Goal: Task Accomplishment & Management: Use online tool/utility

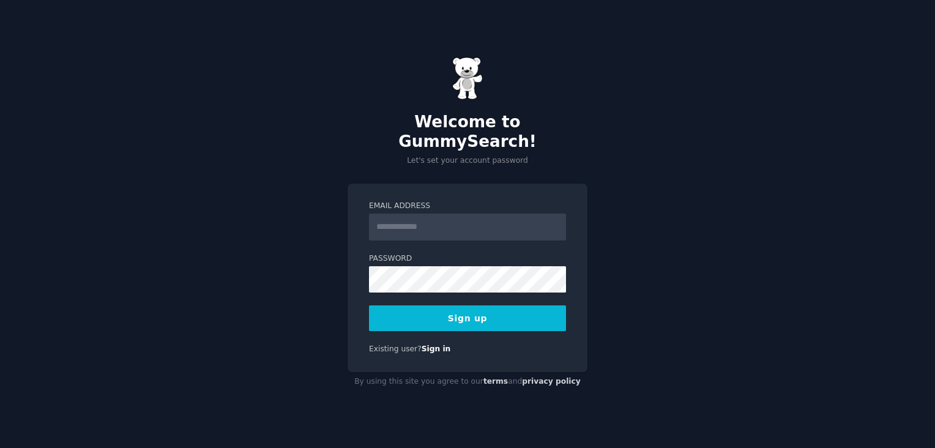
click at [382, 217] on input "Email Address" at bounding box center [467, 227] width 197 height 27
type input "**********"
click at [435, 316] on button "Sign up" at bounding box center [467, 318] width 197 height 26
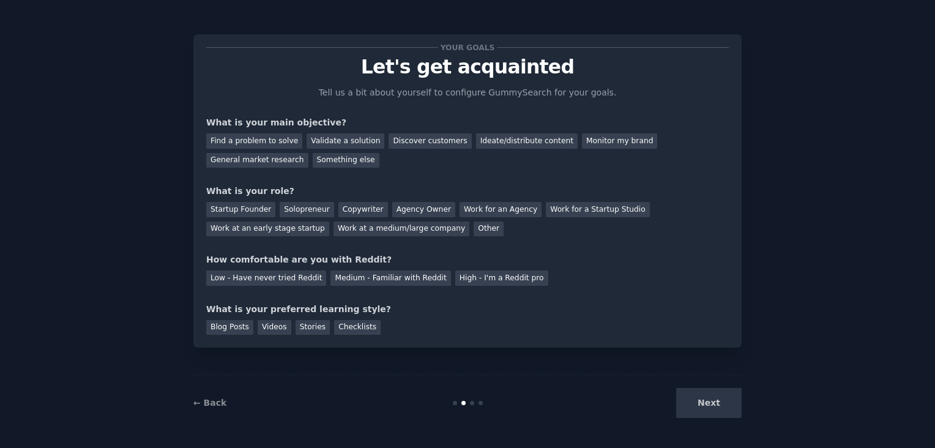
click at [712, 389] on div "Next" at bounding box center [650, 403] width 183 height 30
click at [712, 405] on div "Next" at bounding box center [650, 403] width 183 height 30
click at [708, 405] on div "Next" at bounding box center [650, 403] width 183 height 30
drag, startPoint x: 641, startPoint y: 73, endPoint x: 422, endPoint y: 116, distance: 222.7
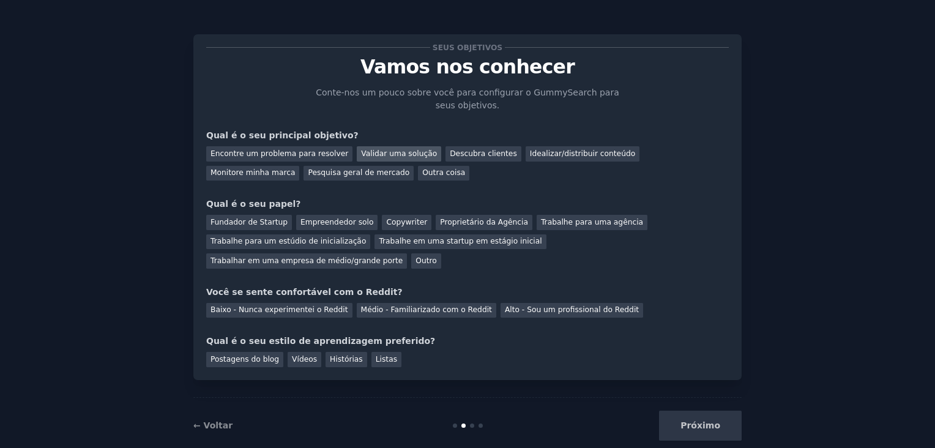
click at [370, 152] on div "Validar uma solução" at bounding box center [399, 153] width 84 height 15
click at [244, 222] on div "Fundador de Startup" at bounding box center [249, 222] width 86 height 15
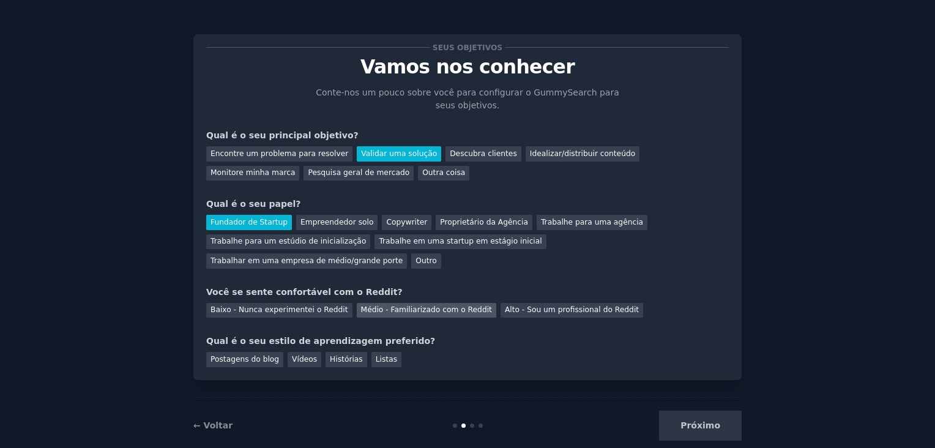
click at [383, 303] on div "Médio - Familiarizado com o Reddit" at bounding box center [427, 310] width 140 height 15
click at [300, 352] on div "Vídeos" at bounding box center [305, 359] width 34 height 15
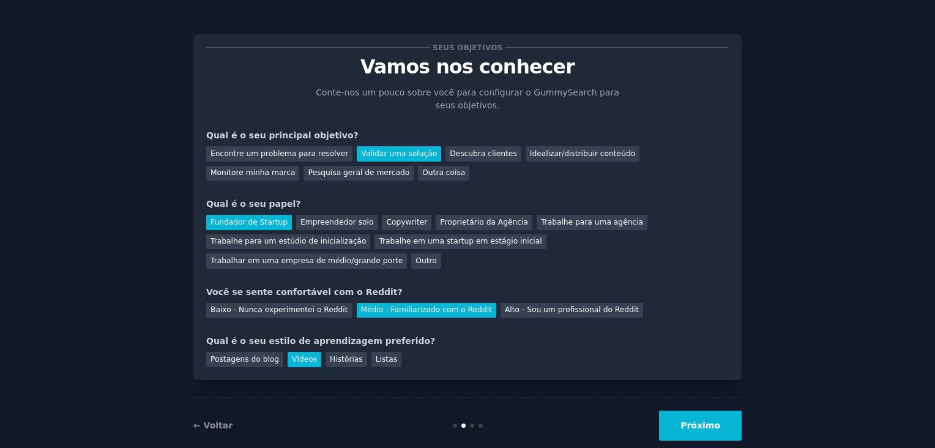
click at [724, 411] on button "Próximo" at bounding box center [700, 426] width 83 height 30
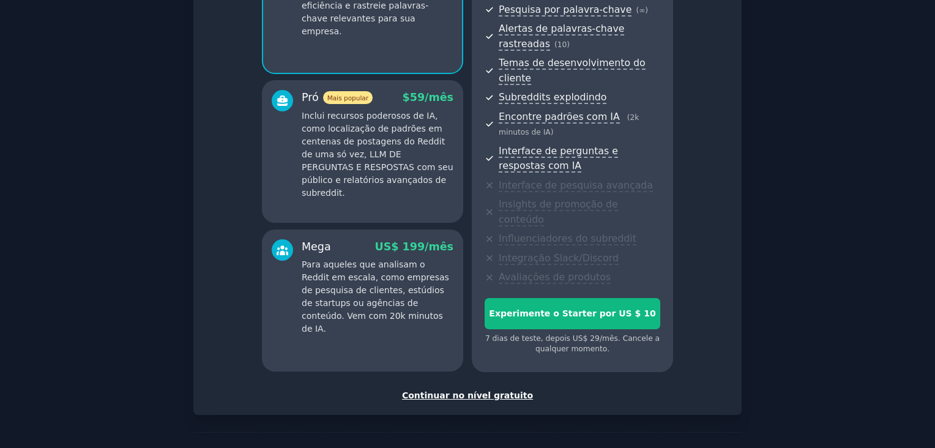
scroll to position [187, 0]
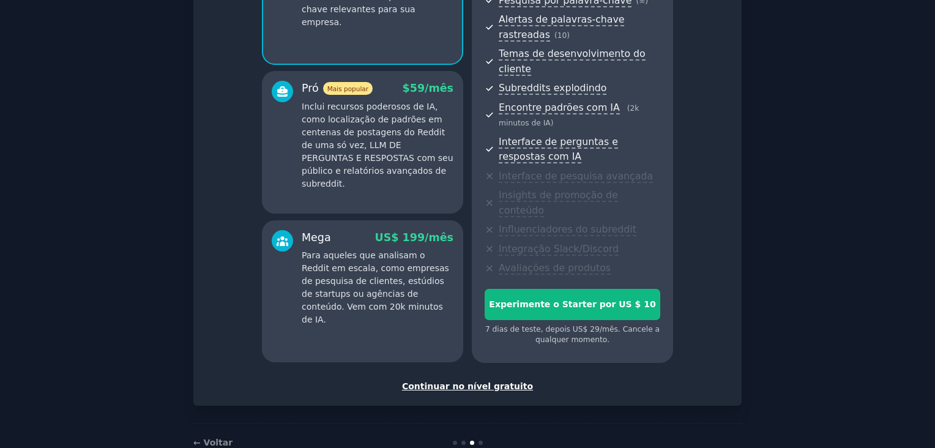
click at [488, 380] on div "Continuar no nível gratuito" at bounding box center [467, 386] width 523 height 13
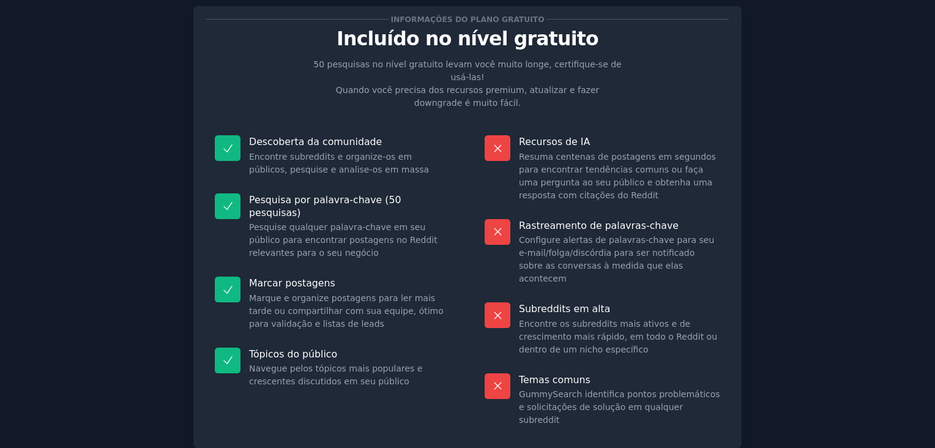
scroll to position [80, 0]
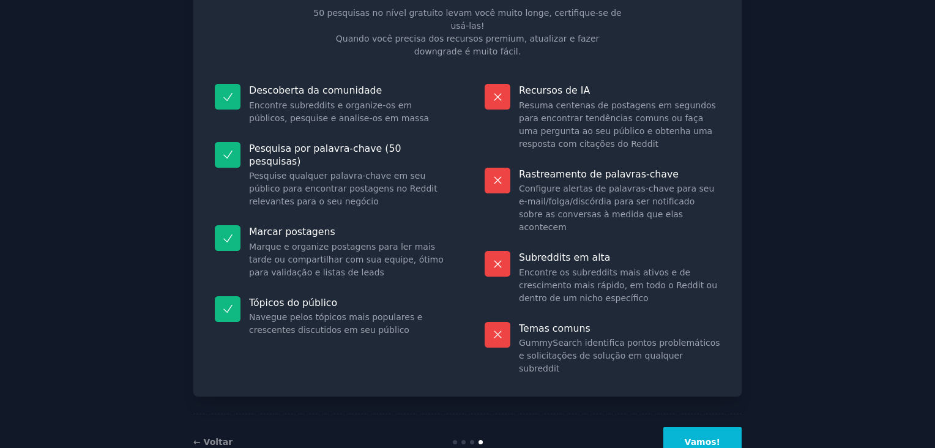
click at [703, 427] on button "Vamos!" at bounding box center [703, 442] width 78 height 30
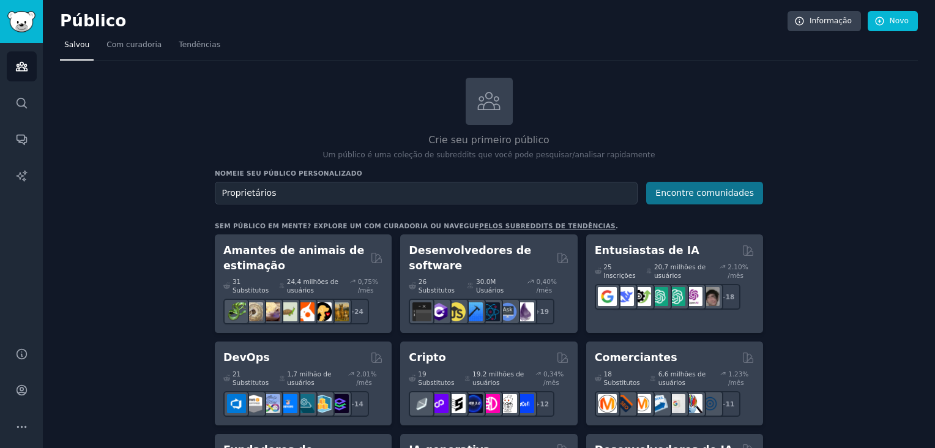
type input "Proprietários"
click at [689, 197] on button "Encontre comunidades" at bounding box center [704, 193] width 117 height 23
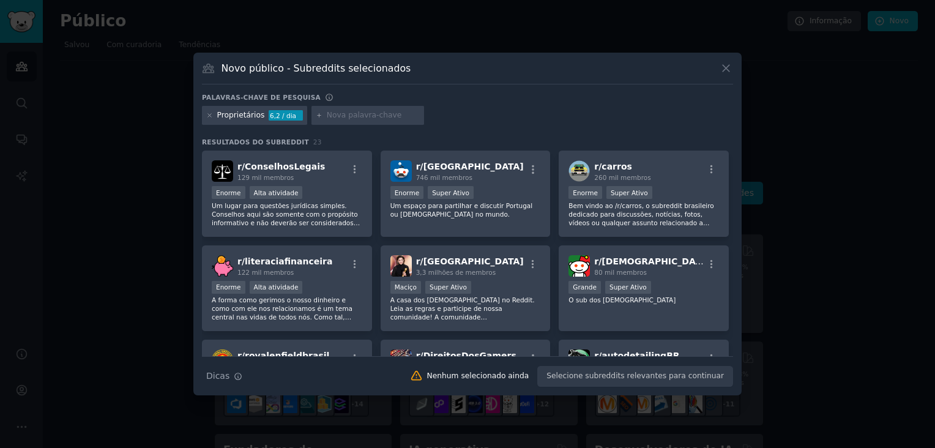
click at [335, 113] on input "text" at bounding box center [373, 115] width 93 height 11
type input "carro de som"
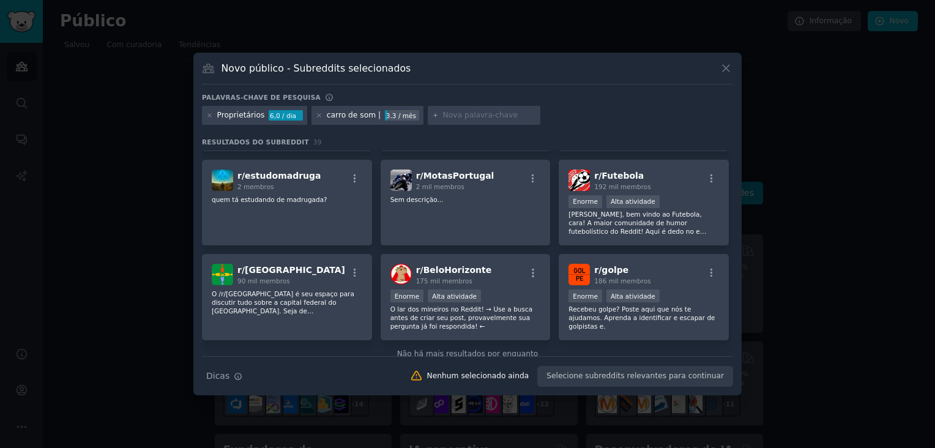
scroll to position [1012, 0]
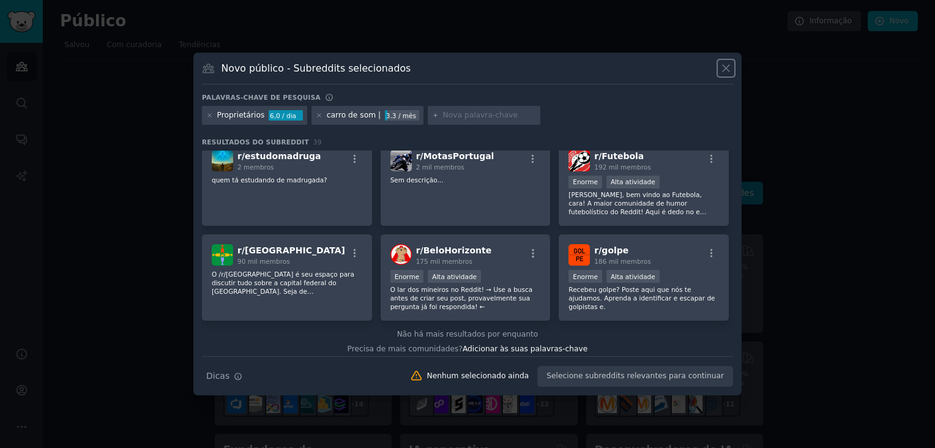
click at [725, 67] on icon at bounding box center [726, 68] width 7 height 7
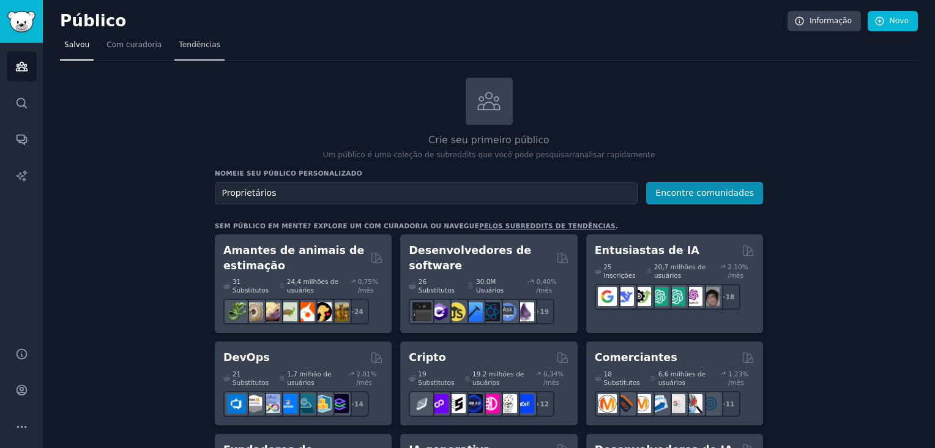
click at [196, 45] on span "Tendências" at bounding box center [200, 45] width 42 height 11
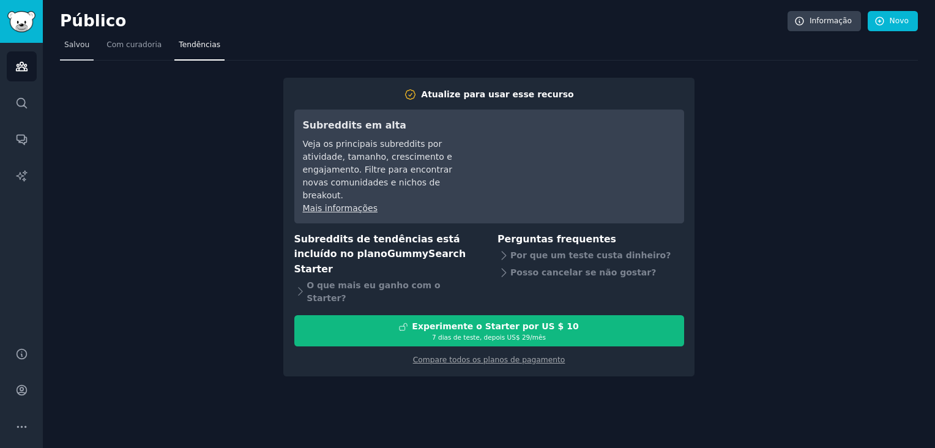
click at [75, 45] on span "Salvou" at bounding box center [76, 45] width 25 height 11
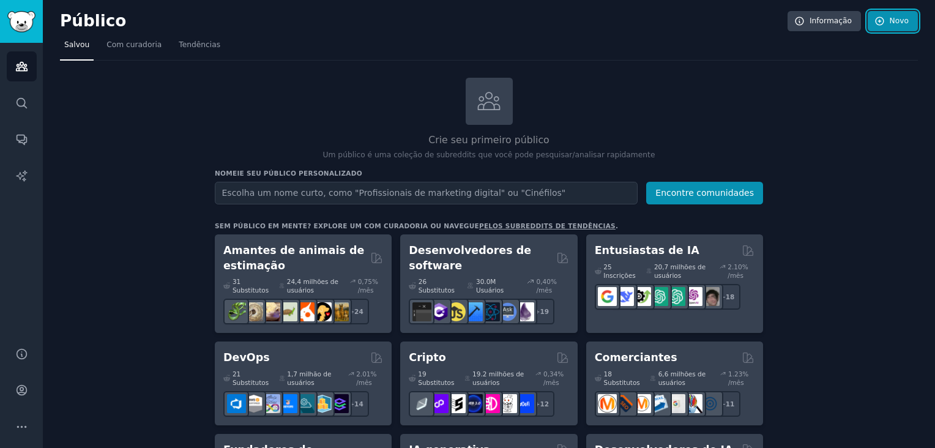
click at [900, 22] on font "Novo" at bounding box center [899, 21] width 19 height 11
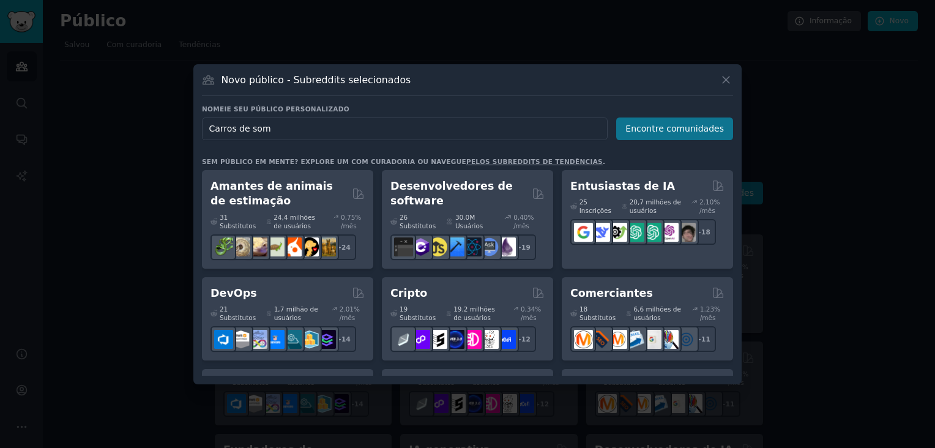
type input "Carros de som"
click at [665, 127] on button "Encontre comunidades" at bounding box center [674, 129] width 117 height 23
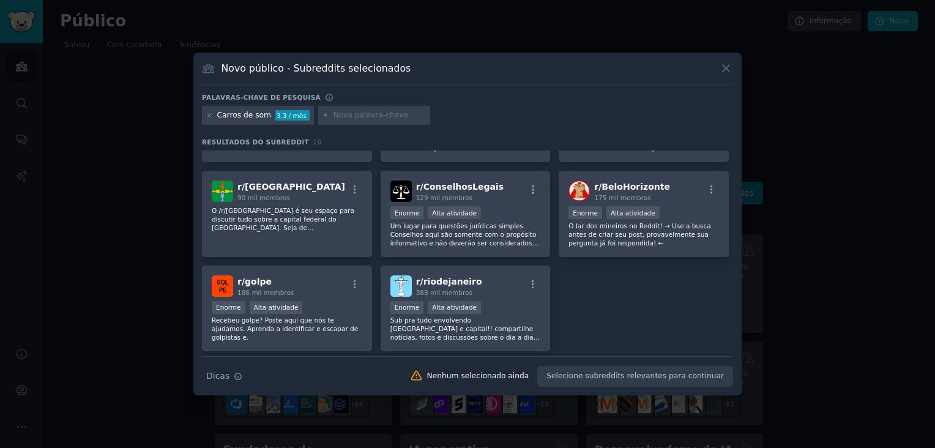
scroll to position [85, 0]
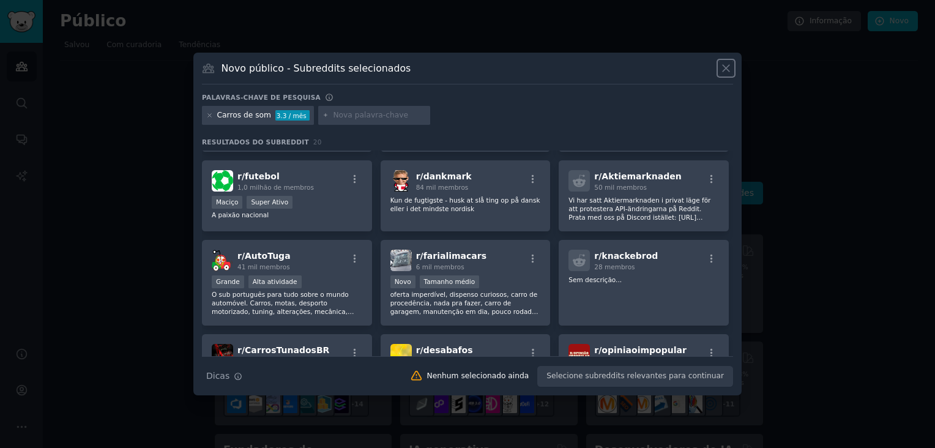
click at [726, 65] on icon at bounding box center [726, 68] width 13 height 13
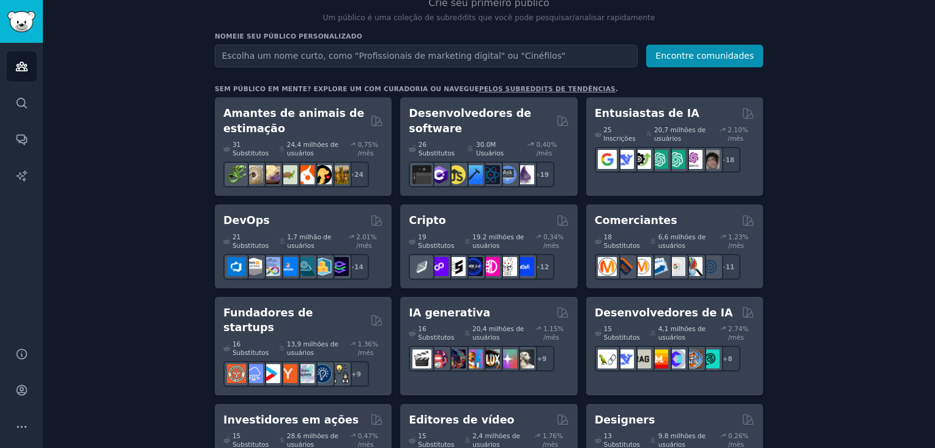
scroll to position [138, 0]
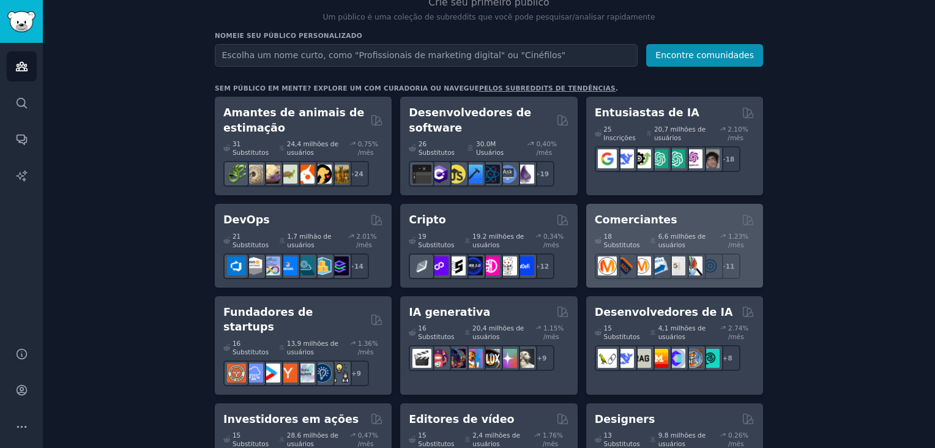
click at [689, 217] on div "Comerciantes" at bounding box center [675, 219] width 160 height 15
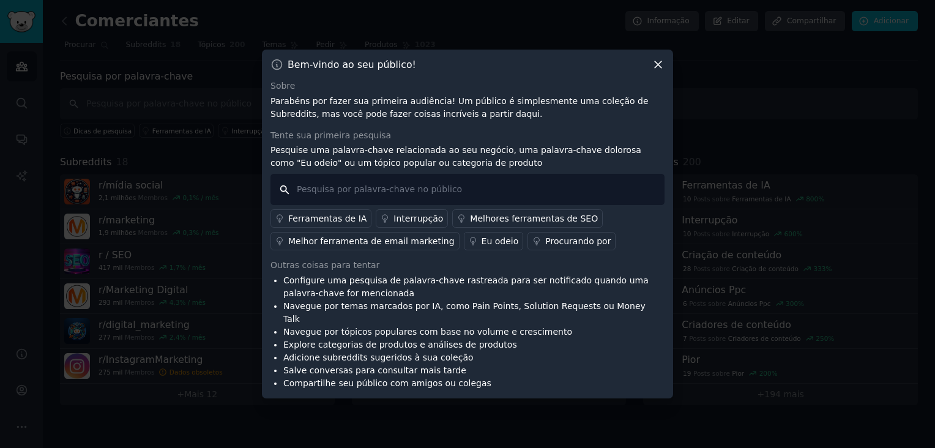
click at [320, 195] on input "text" at bounding box center [468, 189] width 394 height 31
type input "preciso de locutor"
click at [283, 196] on input "preciso de locutor" at bounding box center [468, 189] width 394 height 31
click at [382, 197] on input "preciso de locutor" at bounding box center [468, 189] width 394 height 31
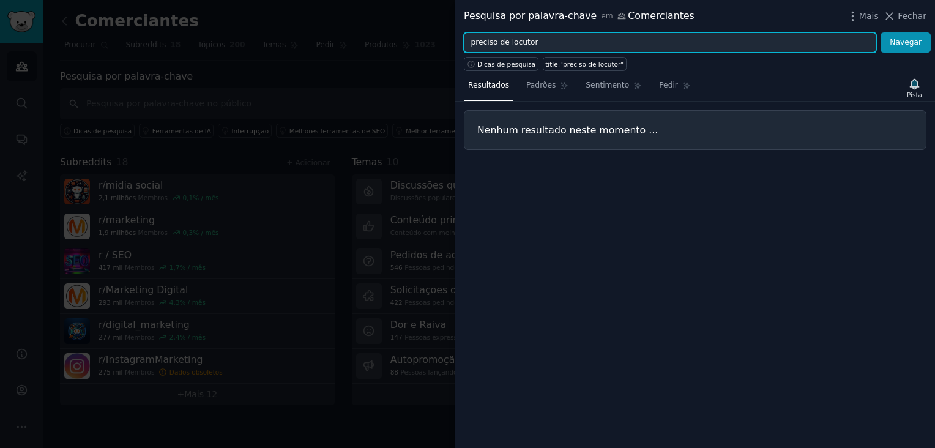
click at [539, 42] on input "preciso de locutor" at bounding box center [670, 42] width 413 height 21
type input "preciso de narrador"
click at [881, 32] on button "Navegar" at bounding box center [906, 42] width 50 height 21
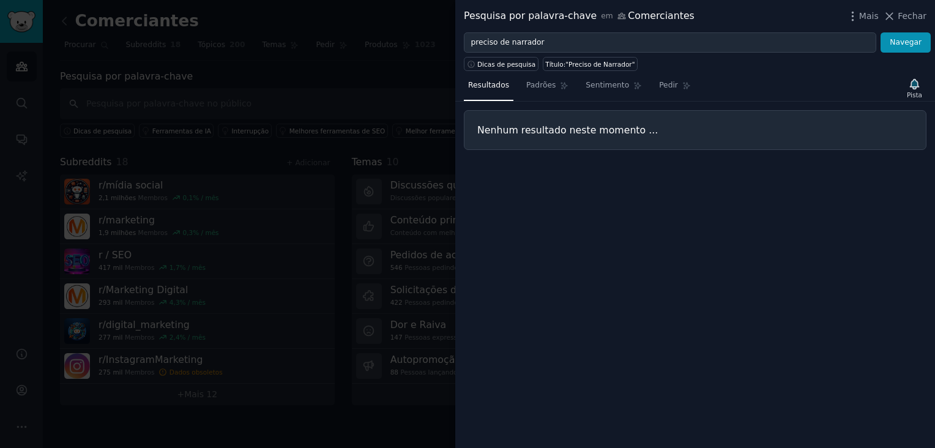
click at [908, 14] on span "Fechar" at bounding box center [912, 16] width 29 height 13
